Goal: Transaction & Acquisition: Purchase product/service

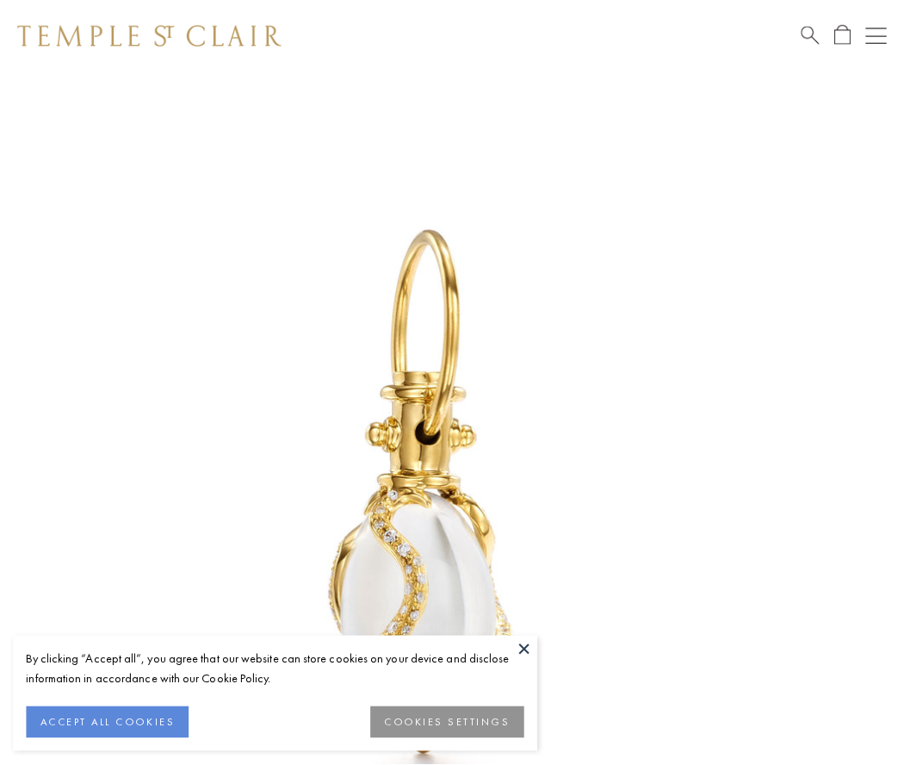
scroll to position [37, 0]
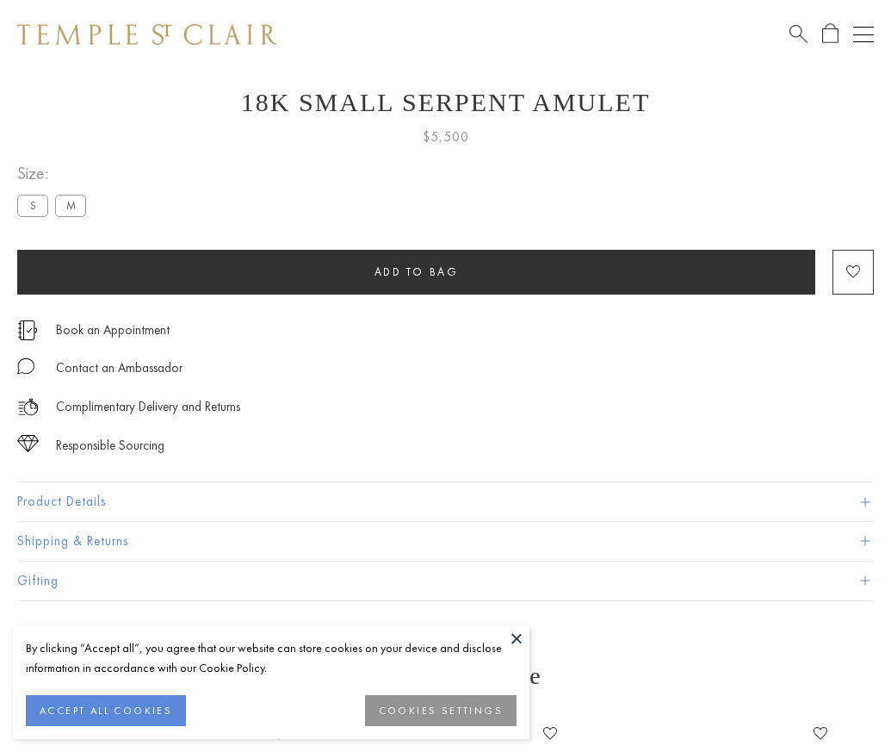
click at [416, 271] on span "Add to bag" at bounding box center [417, 271] width 84 height 15
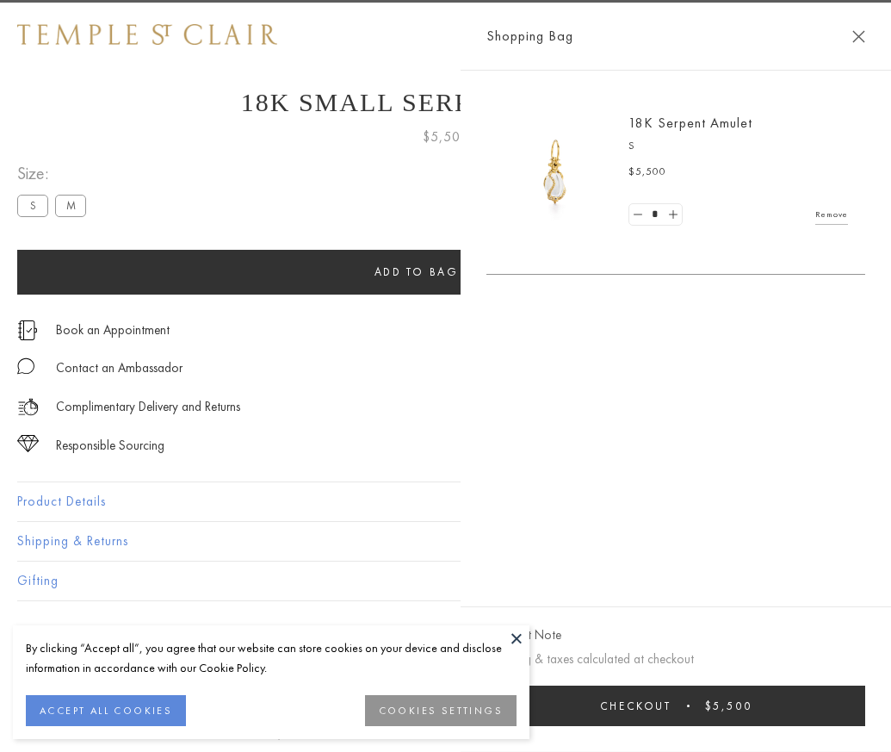
click at [866, 718] on button "Checkout $5,500" at bounding box center [676, 706] width 379 height 40
